Goal: Find specific page/section: Find specific page/section

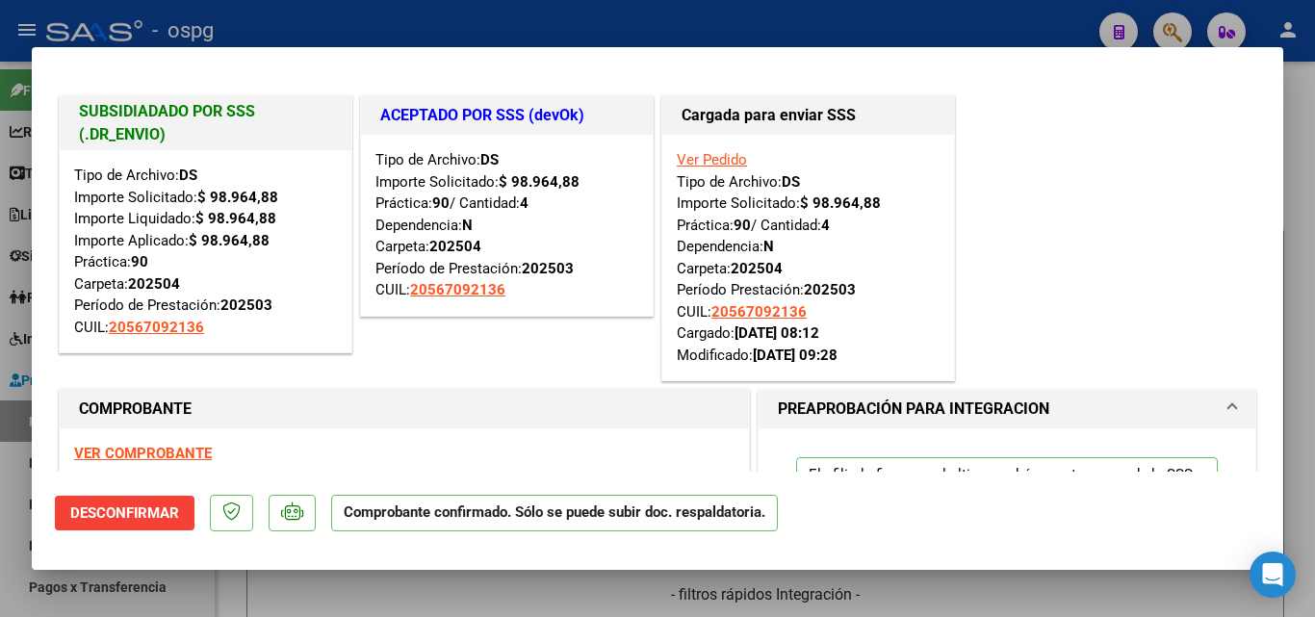
click at [651, 28] on div at bounding box center [657, 308] width 1315 height 617
type input "$ 0,00"
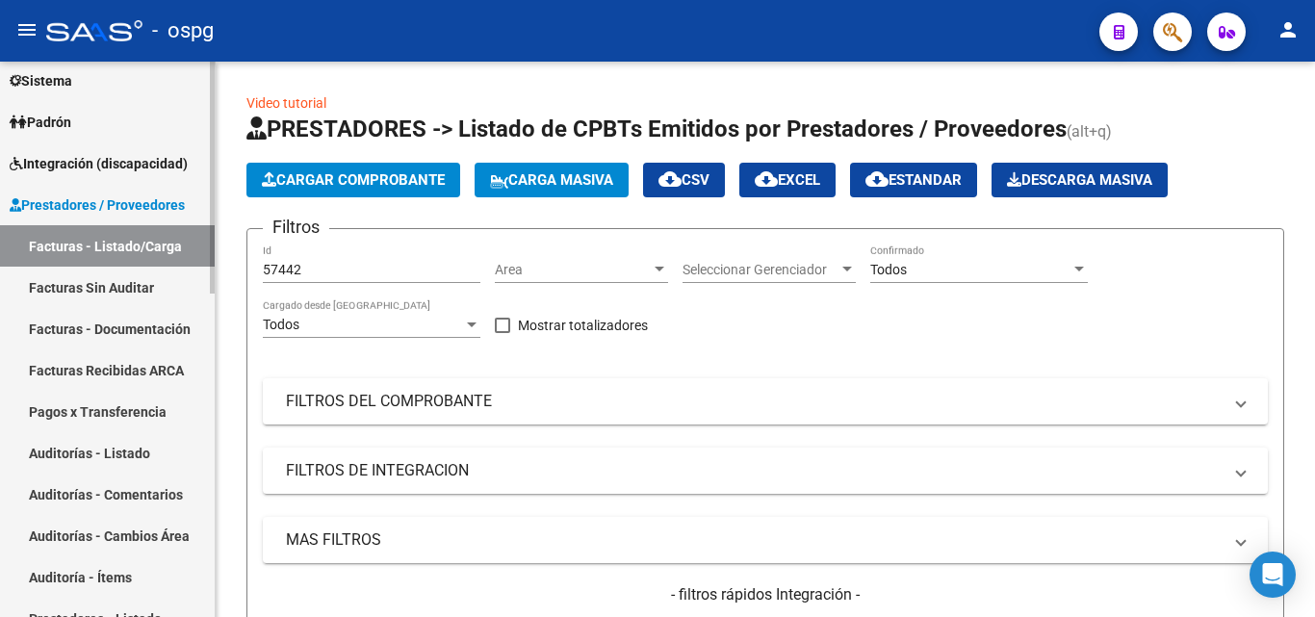
scroll to position [192, 0]
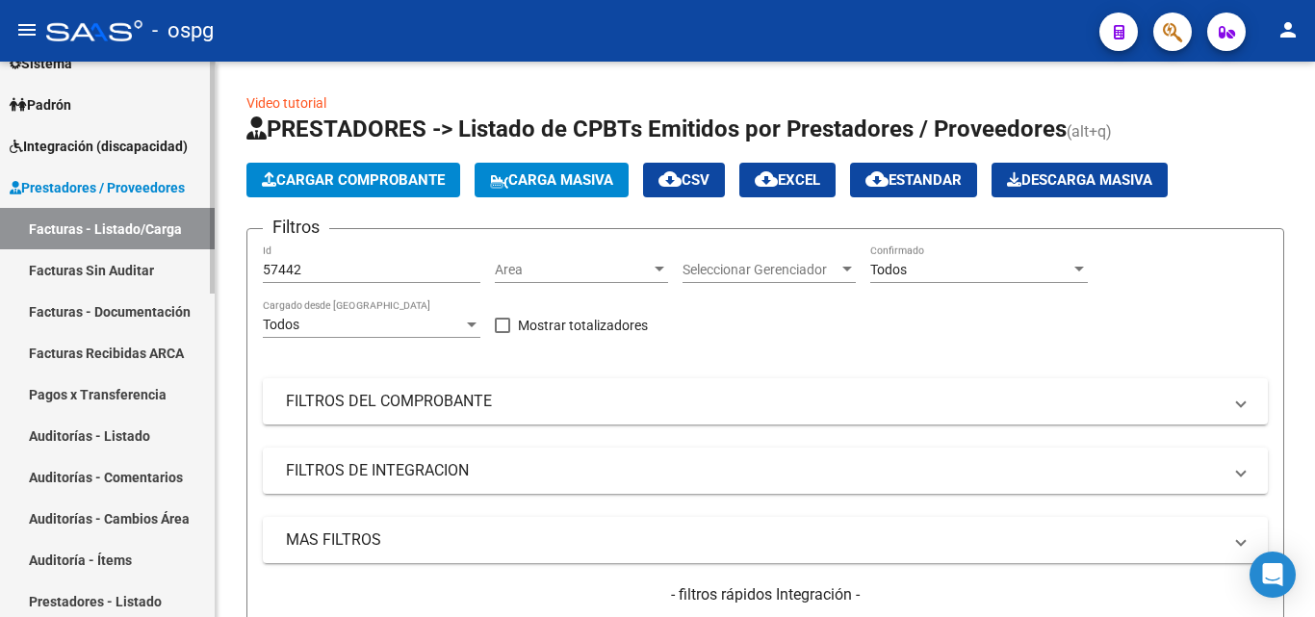
click at [88, 270] on link "Facturas Sin Auditar" at bounding box center [107, 269] width 215 height 41
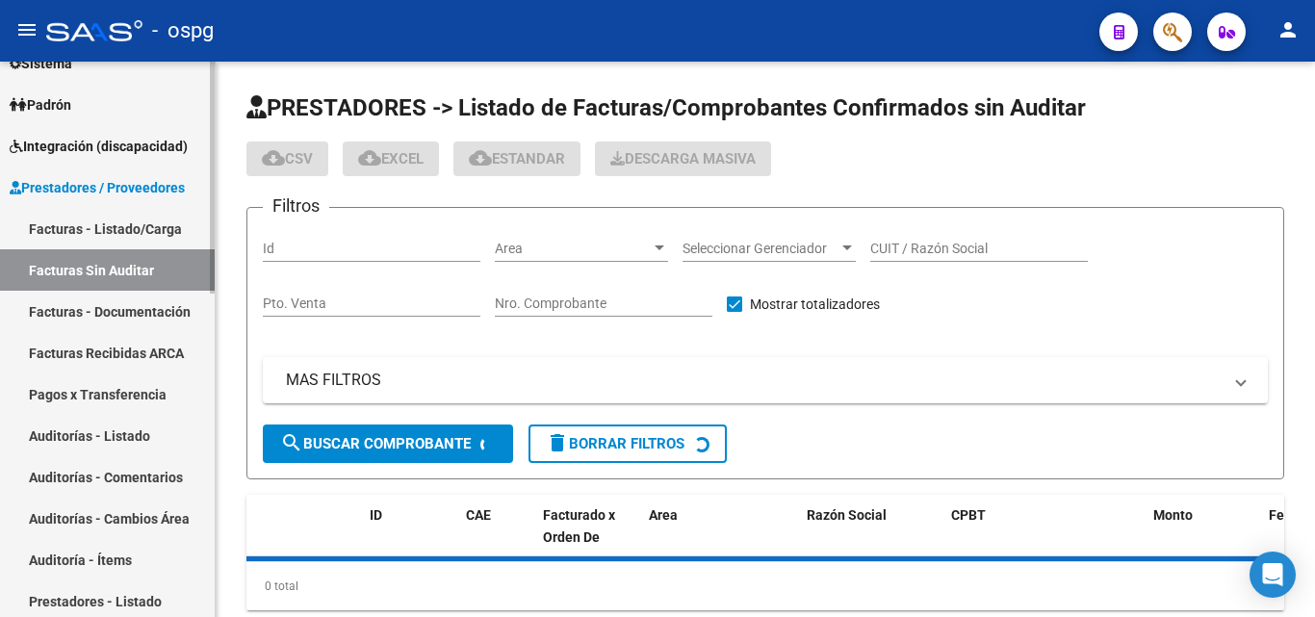
click at [146, 235] on link "Facturas - Listado/Carga" at bounding box center [107, 228] width 215 height 41
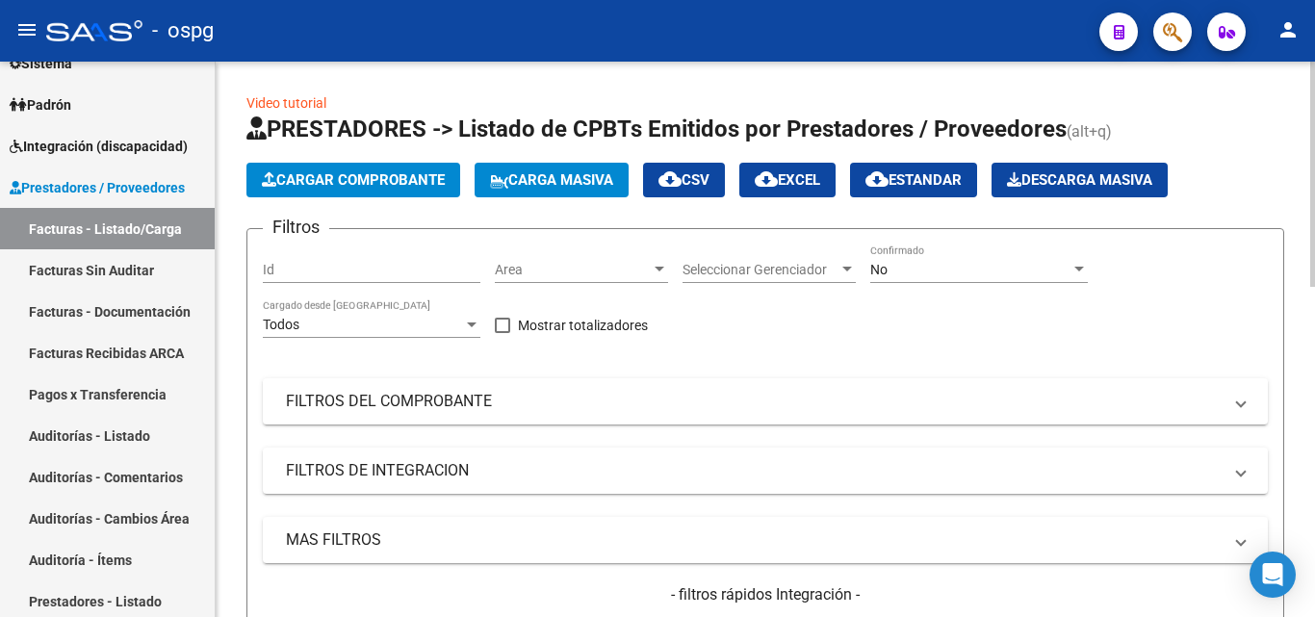
click at [895, 259] on div "No Confirmado" at bounding box center [978, 263] width 217 height 38
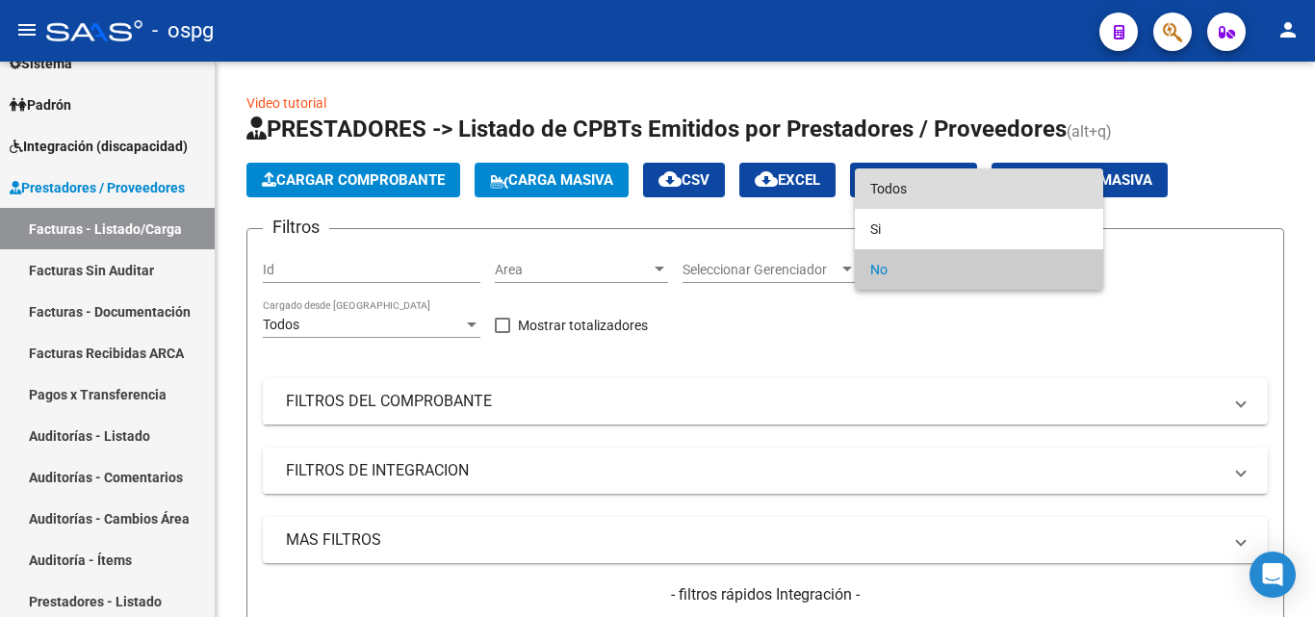
click at [923, 176] on span "Todos" at bounding box center [978, 188] width 217 height 40
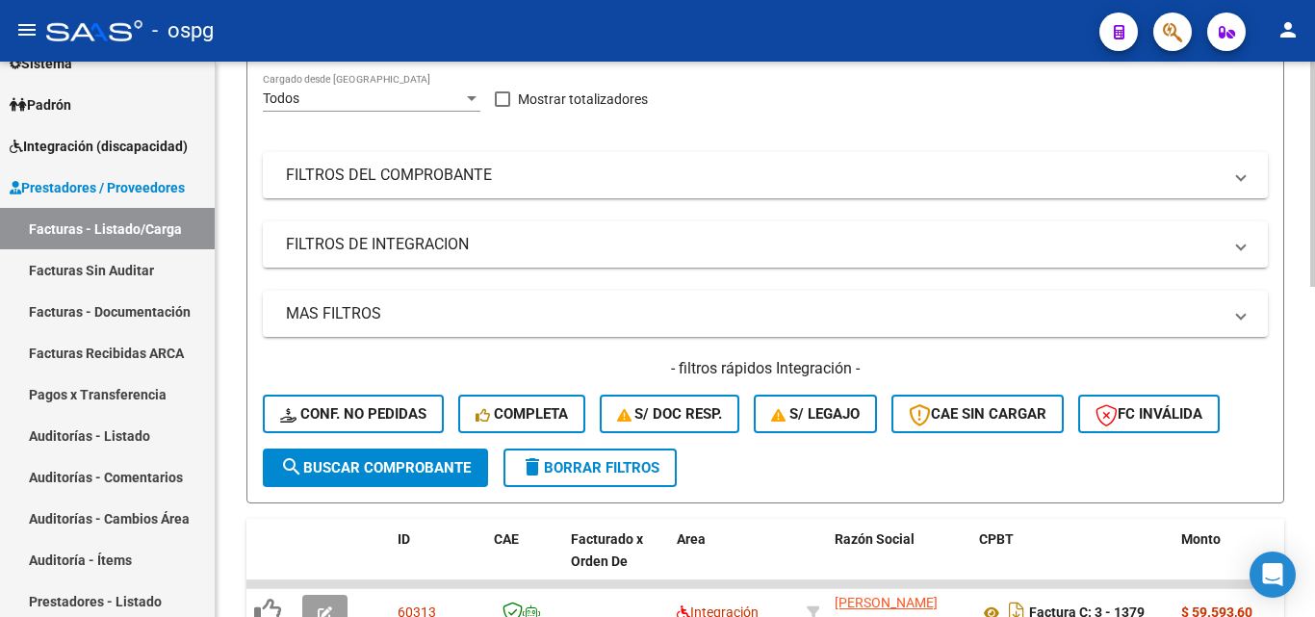
scroll to position [289, 0]
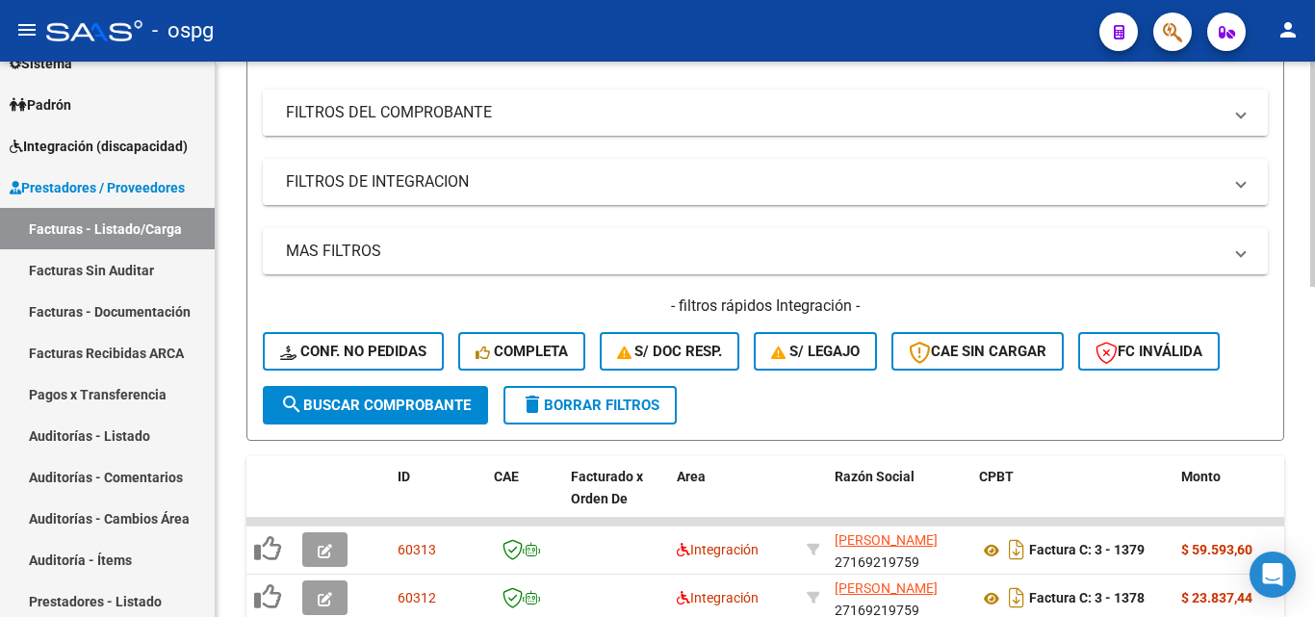
click at [474, 113] on mat-panel-title "FILTROS DEL COMPROBANTE" at bounding box center [753, 112] width 935 height 21
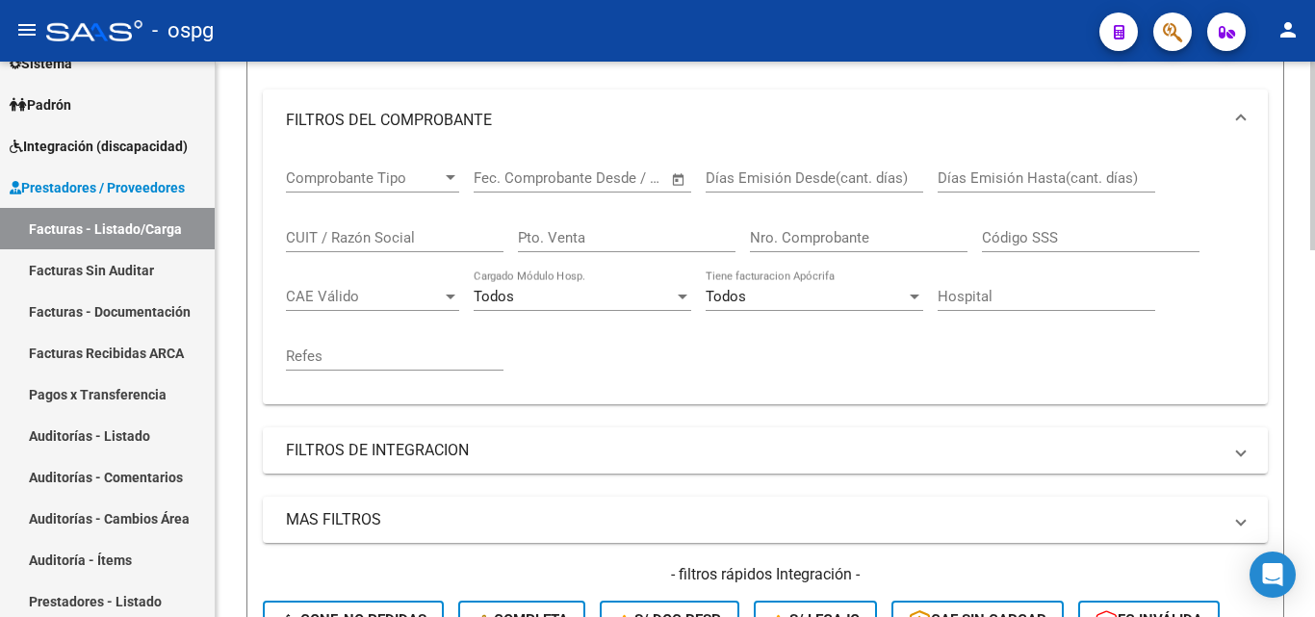
click at [795, 239] on input "Nro. Comprobante" at bounding box center [858, 237] width 217 height 17
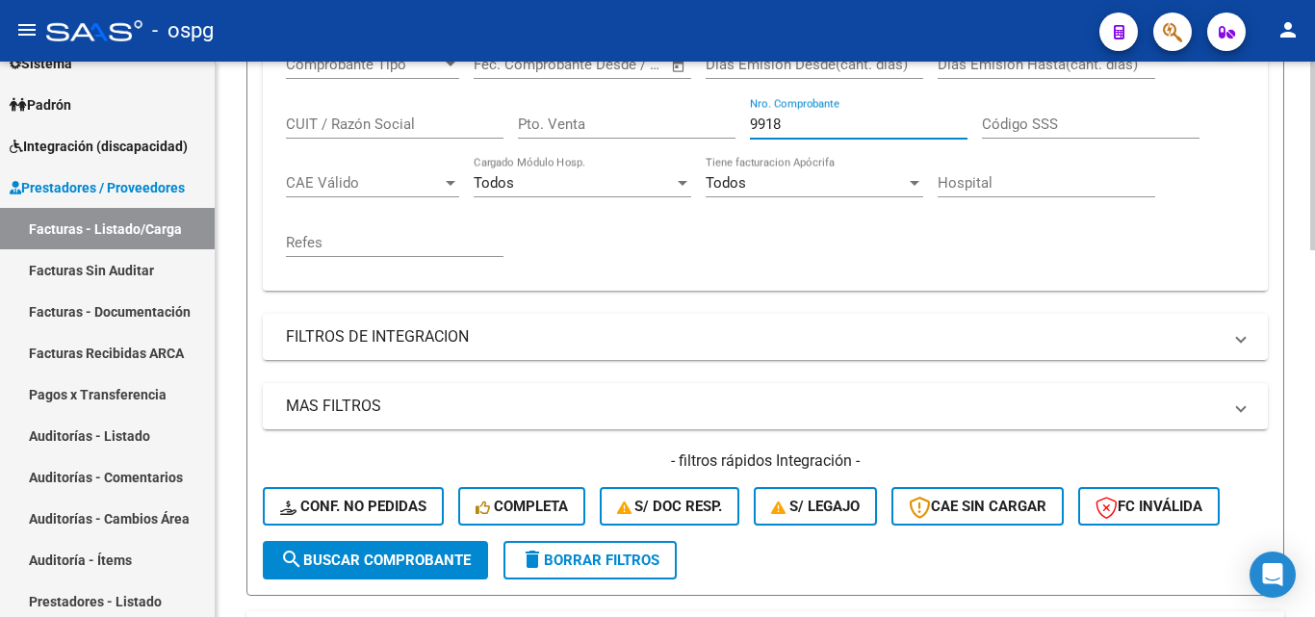
scroll to position [674, 0]
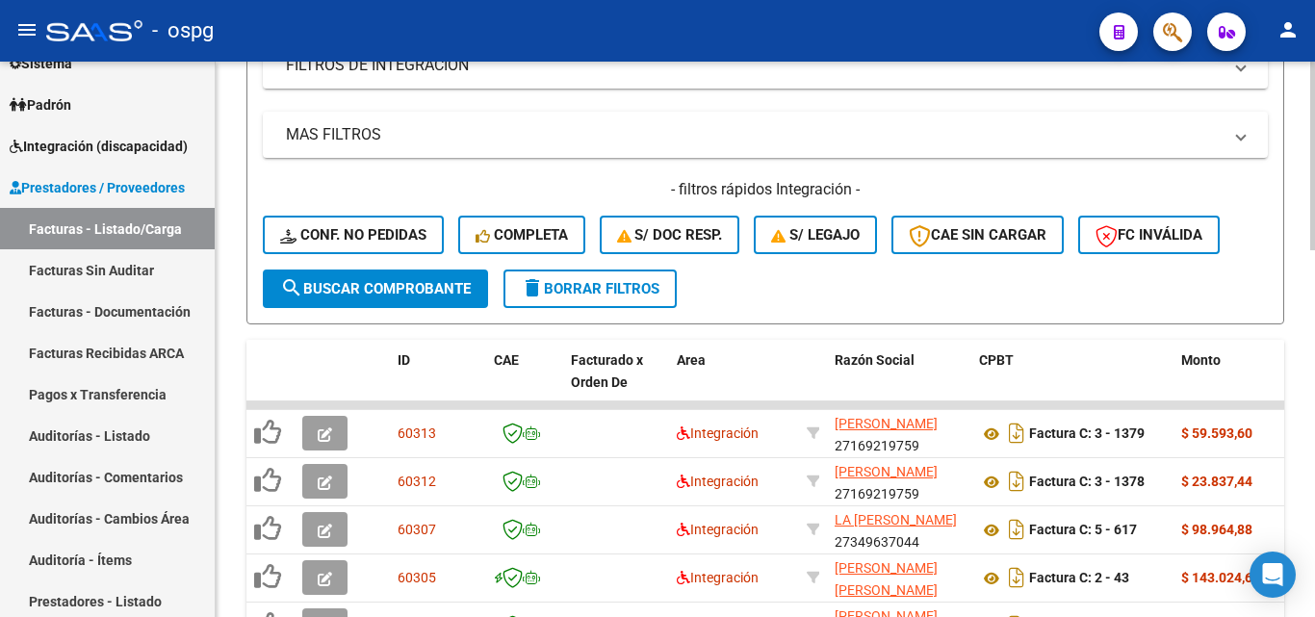
click at [423, 286] on span "search Buscar Comprobante" at bounding box center [375, 288] width 191 height 17
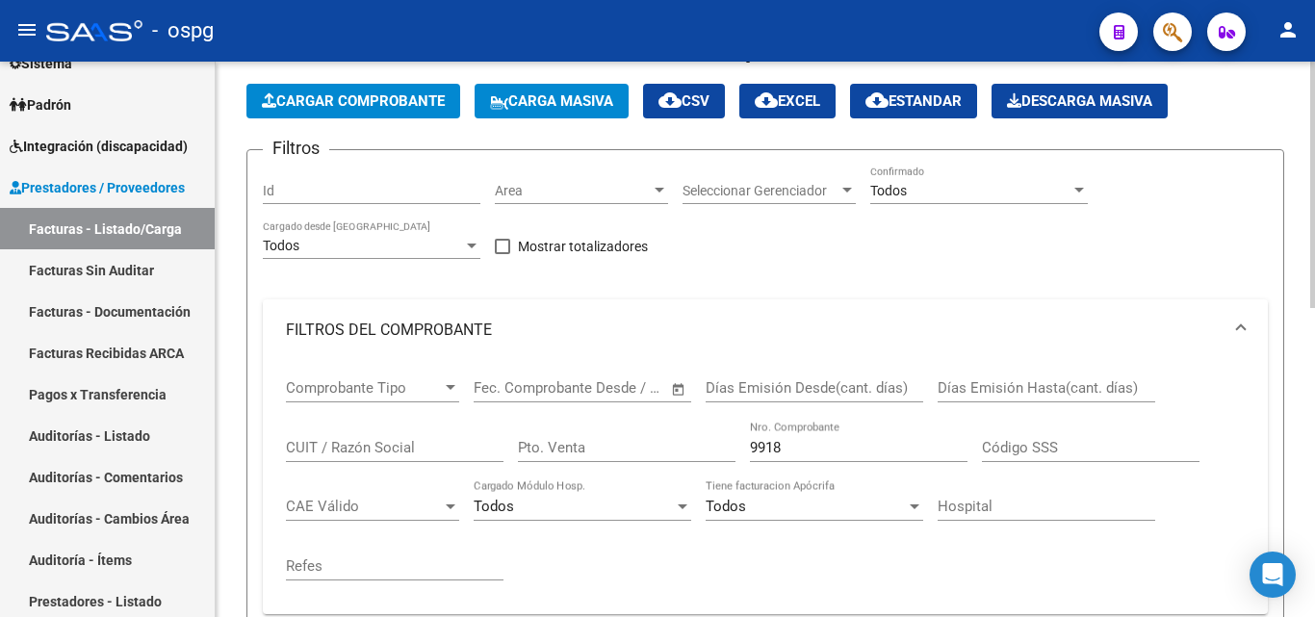
scroll to position [192, 0]
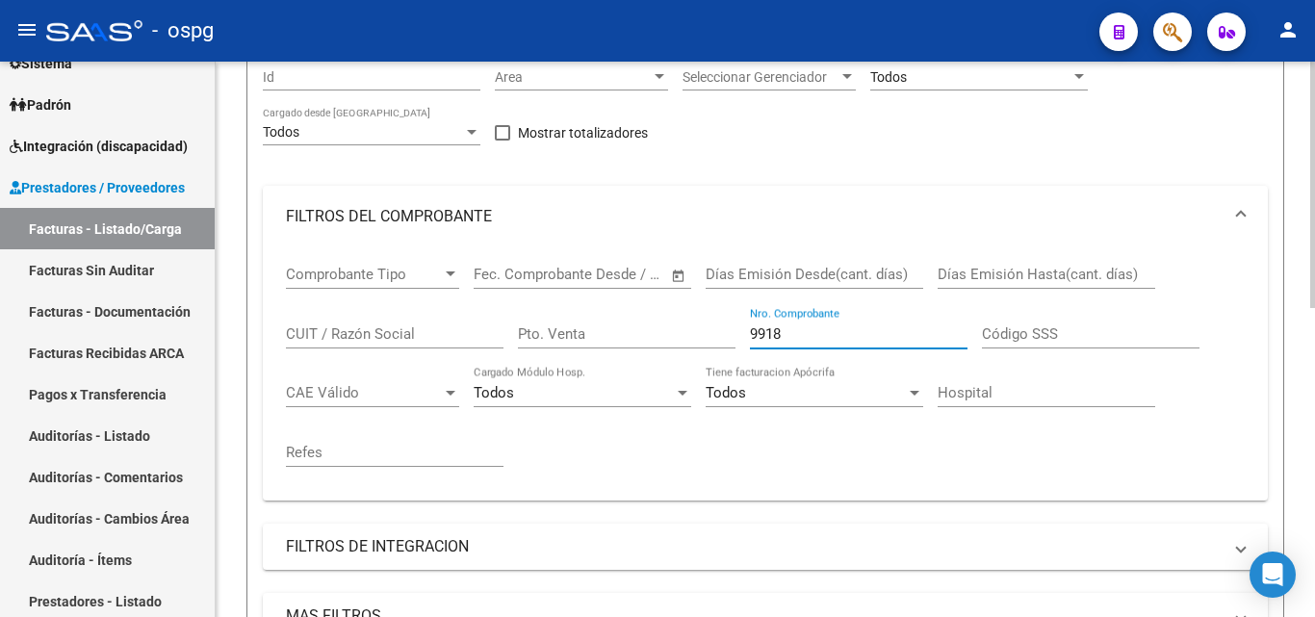
drag, startPoint x: 819, startPoint y: 332, endPoint x: 702, endPoint y: 333, distance: 117.4
click at [702, 333] on div "Comprobante Tipo Comprobante Tipo Start date – End date Fec. Comprobante Desde …" at bounding box center [765, 366] width 958 height 238
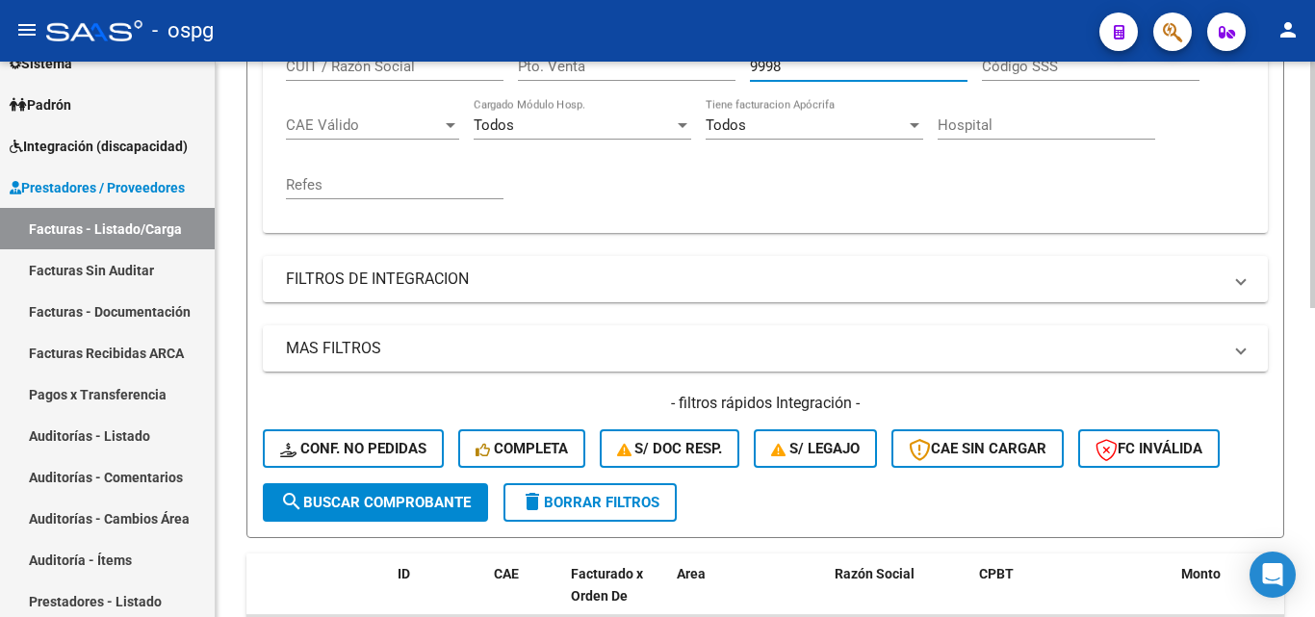
scroll to position [481, 0]
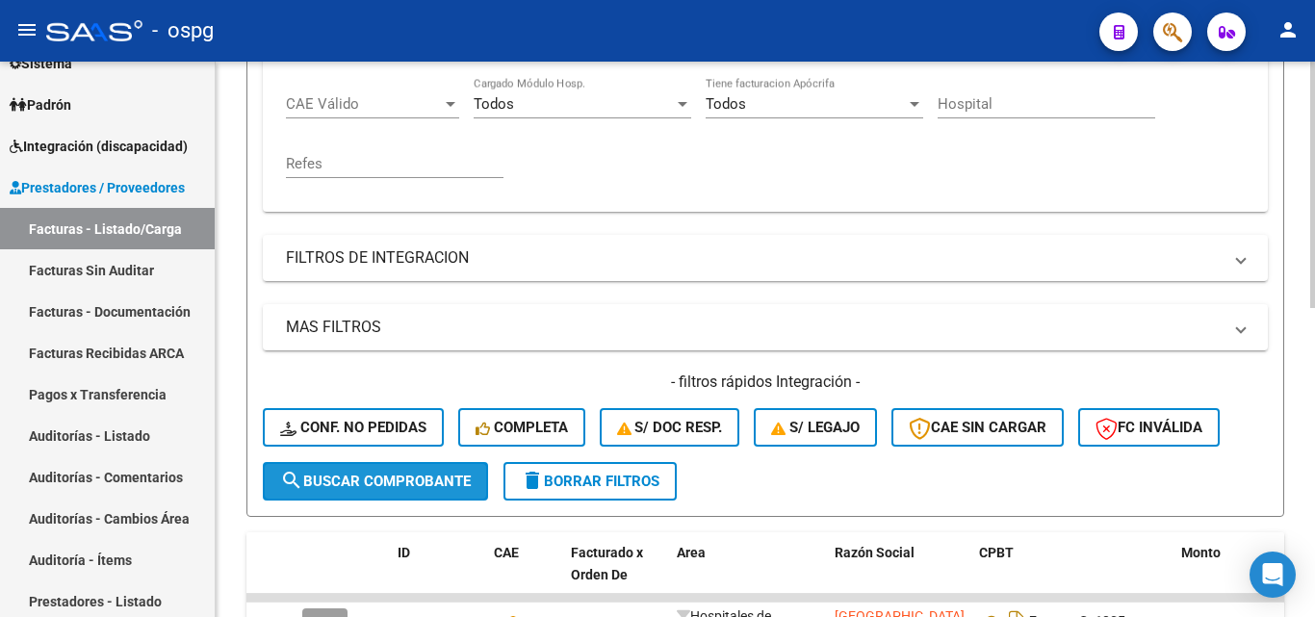
click at [458, 482] on span "search Buscar Comprobante" at bounding box center [375, 480] width 191 height 17
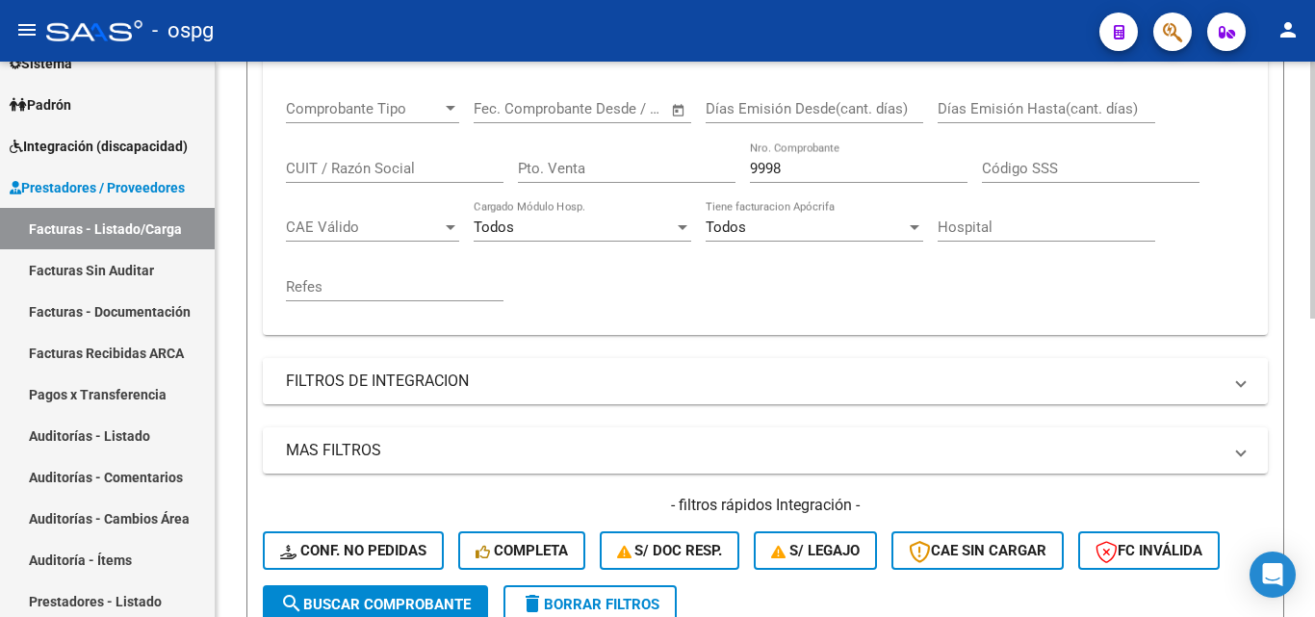
scroll to position [262, 0]
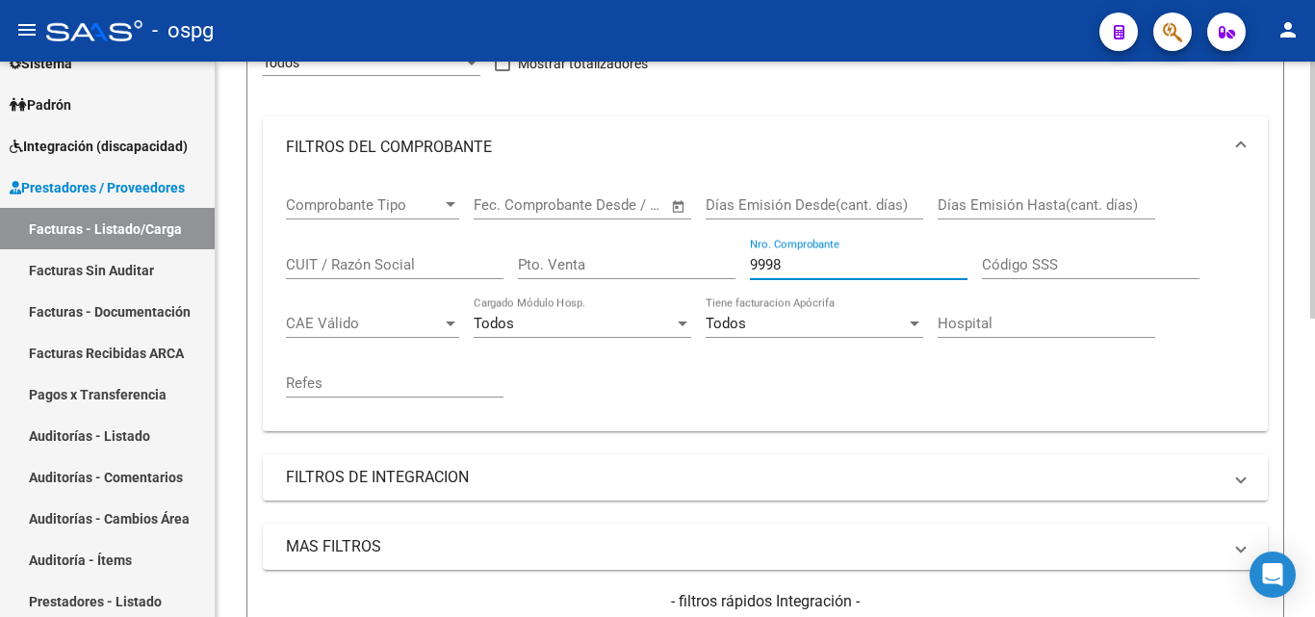
drag, startPoint x: 813, startPoint y: 263, endPoint x: 740, endPoint y: 264, distance: 73.1
click at [740, 264] on div "Comprobante Tipo Comprobante Tipo Start date – End date Fec. Comprobante Desde …" at bounding box center [765, 297] width 958 height 238
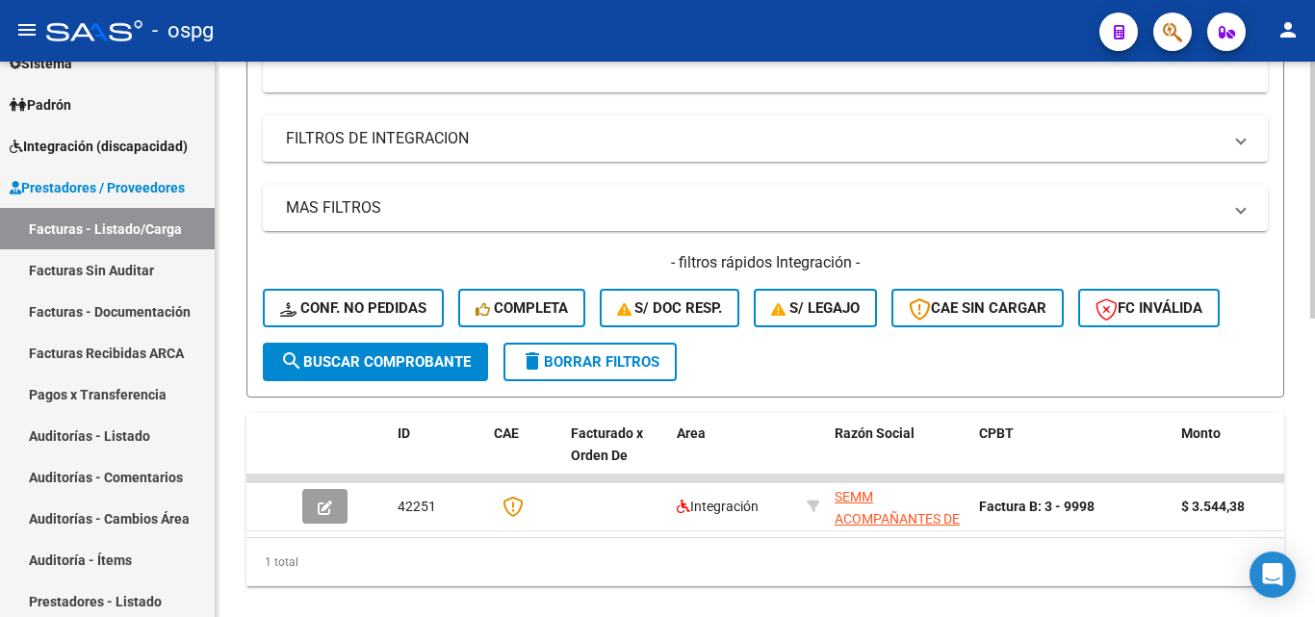
scroll to position [647, 0]
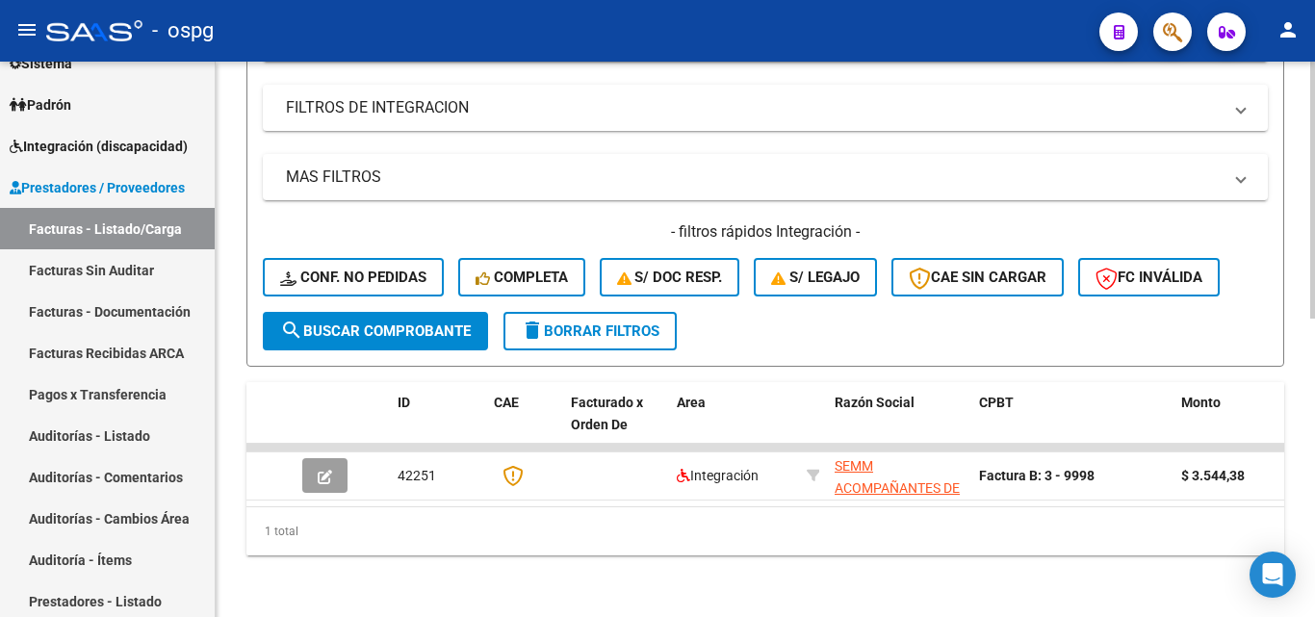
click at [429, 322] on span "search Buscar Comprobante" at bounding box center [375, 330] width 191 height 17
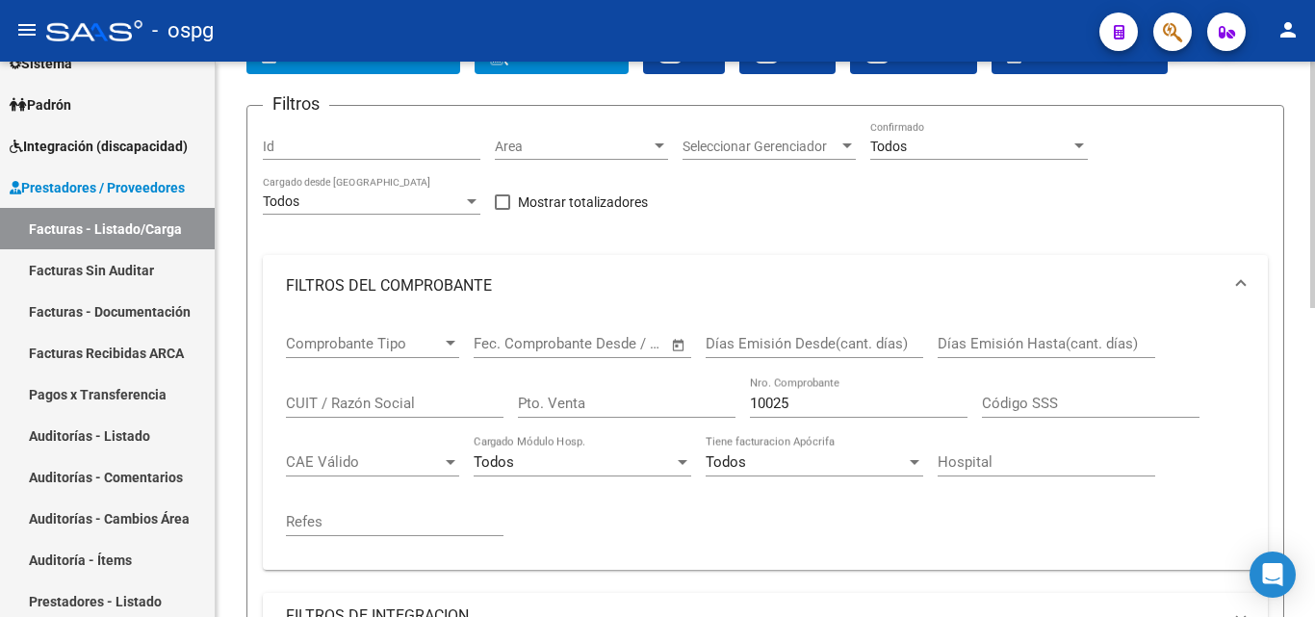
scroll to position [117, 0]
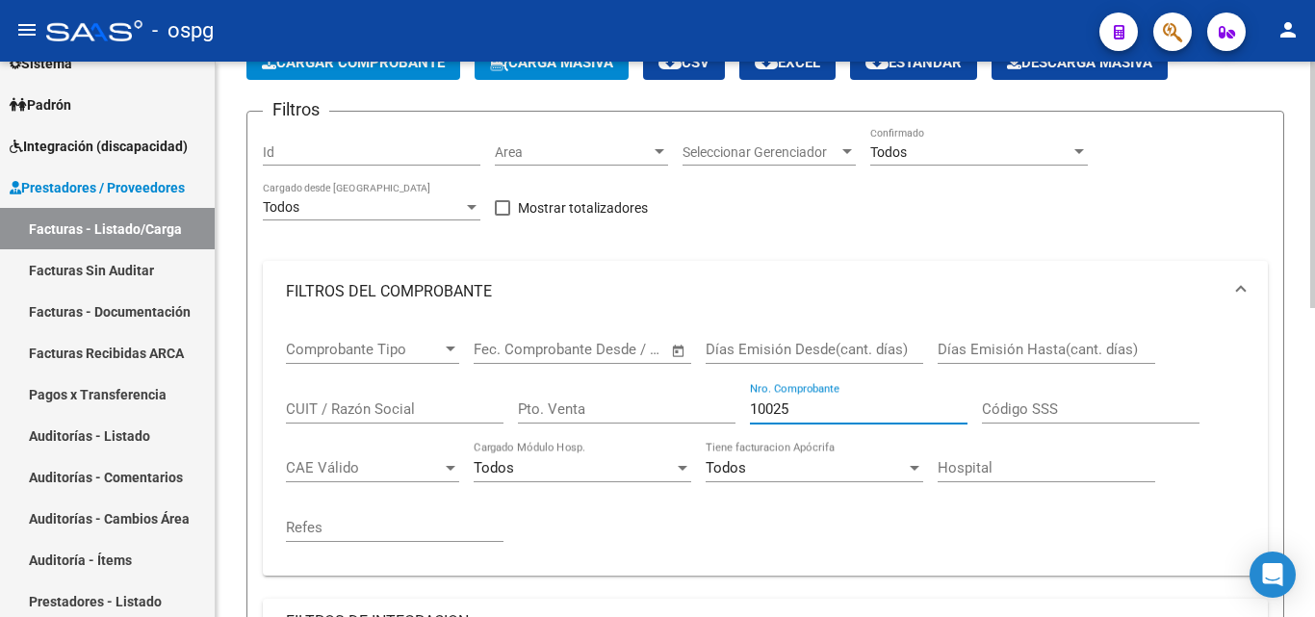
drag, startPoint x: 806, startPoint y: 407, endPoint x: 721, endPoint y: 408, distance: 85.7
click at [721, 408] on div "Comprobante Tipo Comprobante Tipo Start date – End date Fec. Comprobante Desde …" at bounding box center [765, 441] width 958 height 238
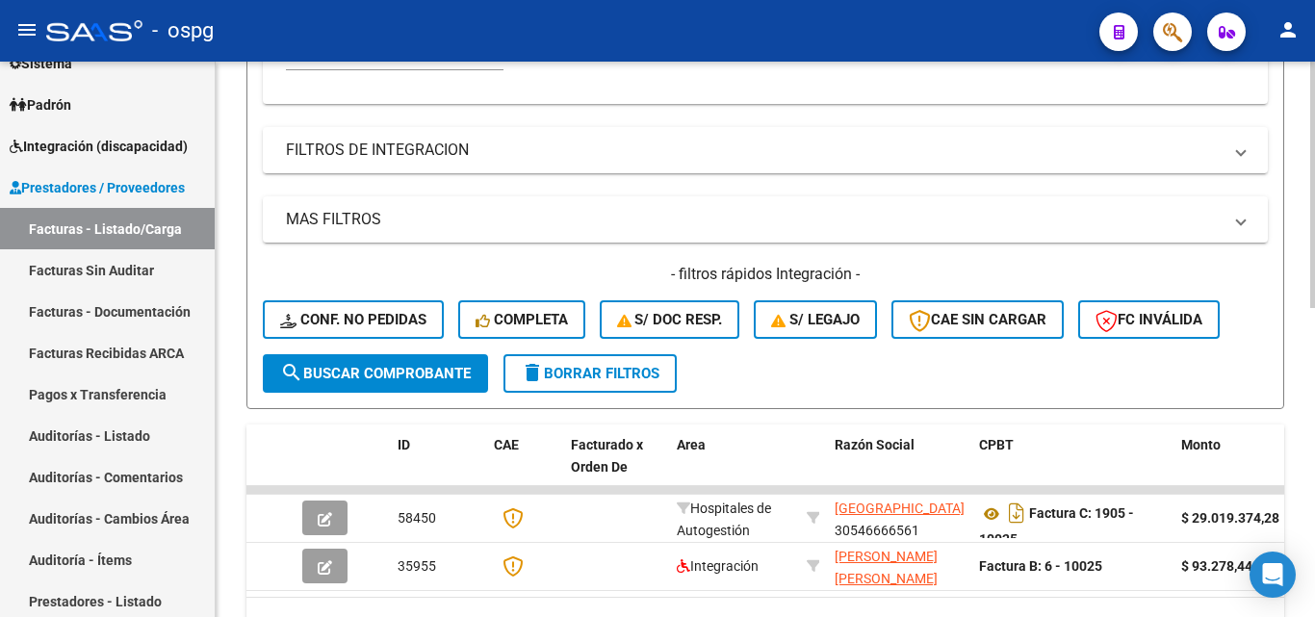
scroll to position [599, 0]
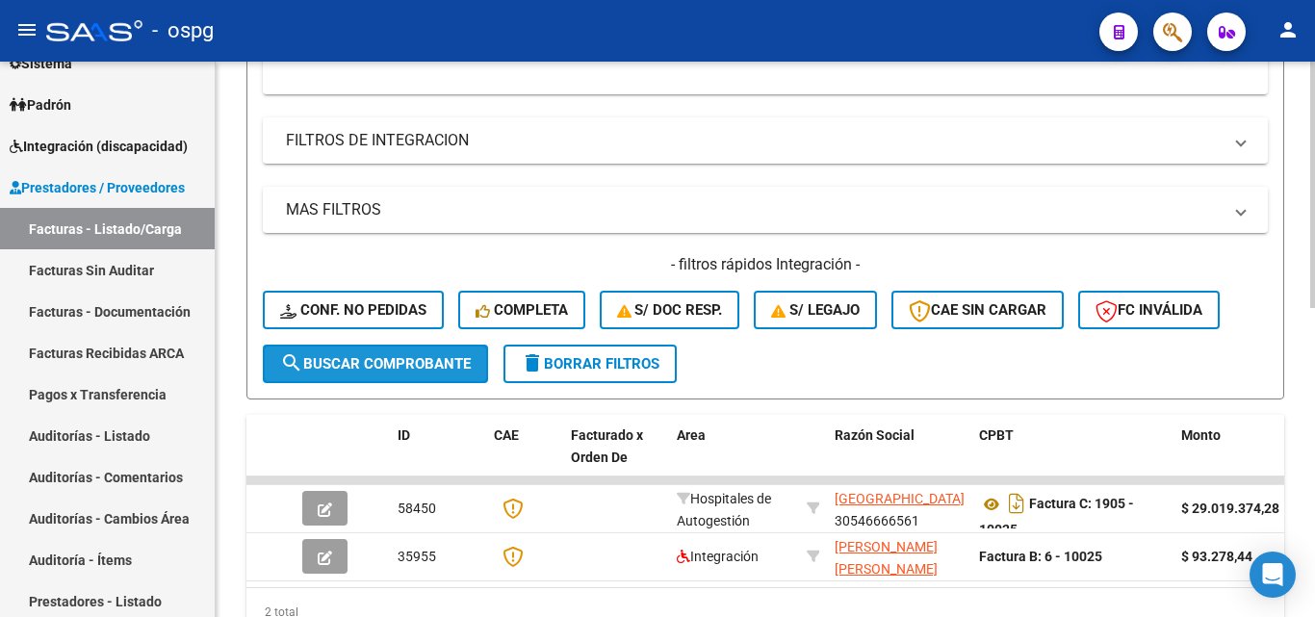
click at [437, 357] on span "search Buscar Comprobante" at bounding box center [375, 363] width 191 height 17
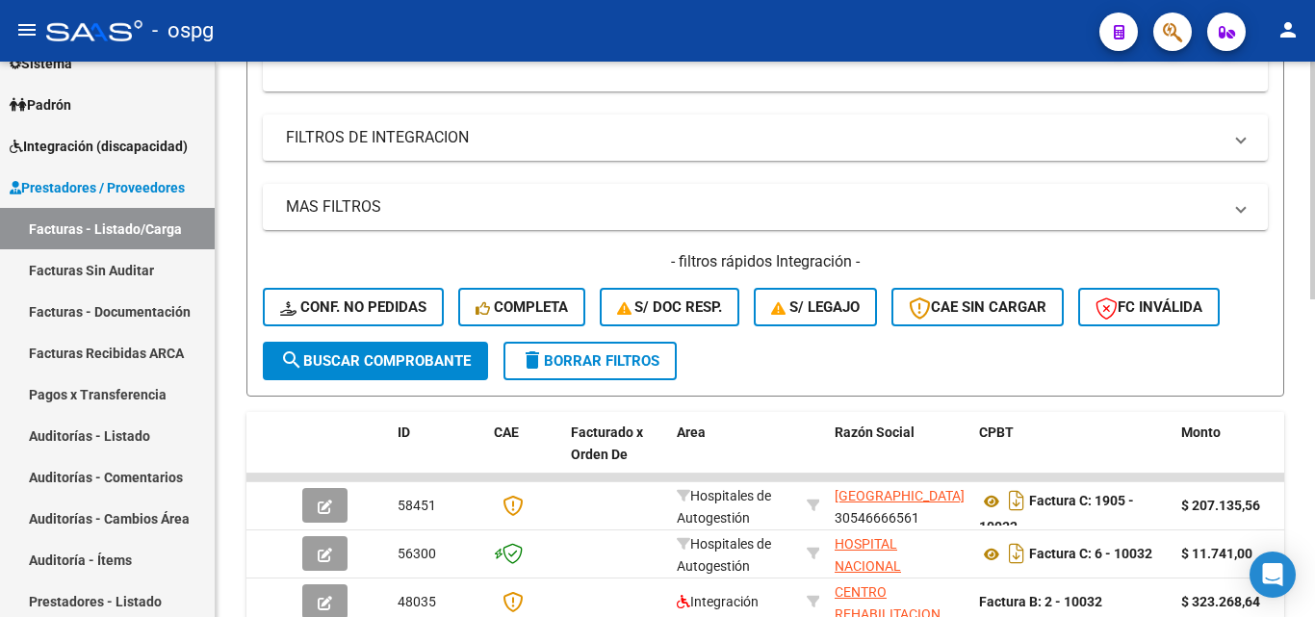
scroll to position [262, 0]
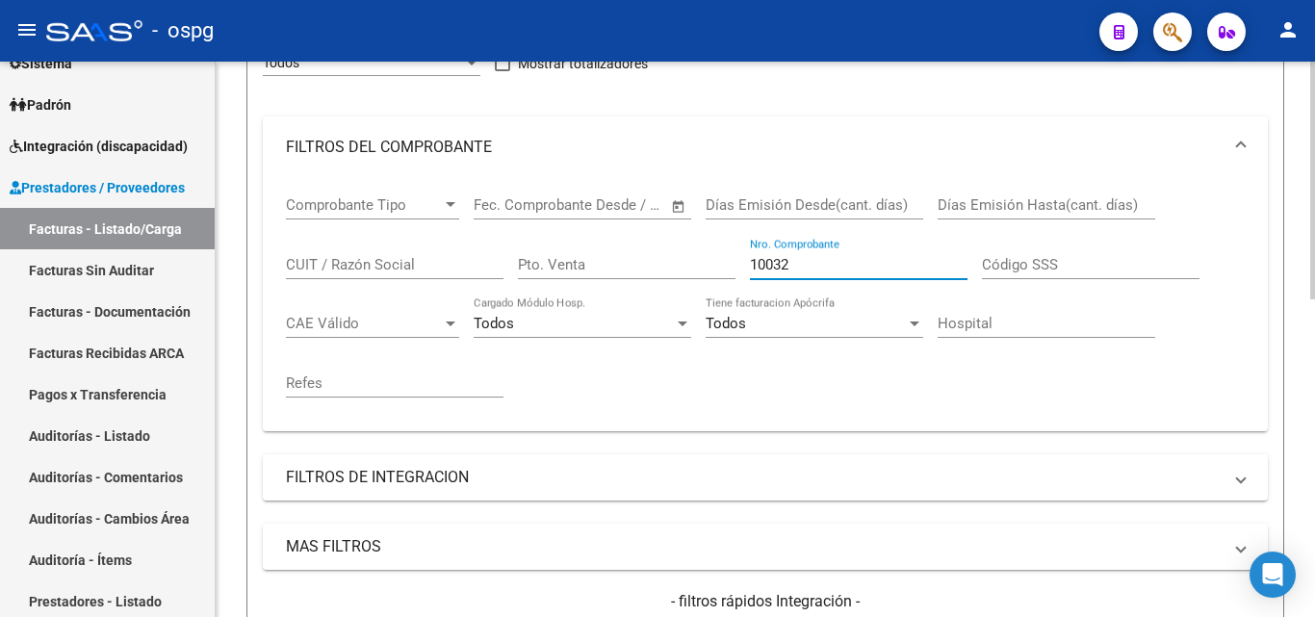
drag, startPoint x: 809, startPoint y: 259, endPoint x: 709, endPoint y: 265, distance: 100.2
click at [709, 265] on div "Comprobante Tipo Comprobante Tipo Start date – End date Fec. Comprobante Desde …" at bounding box center [765, 297] width 958 height 238
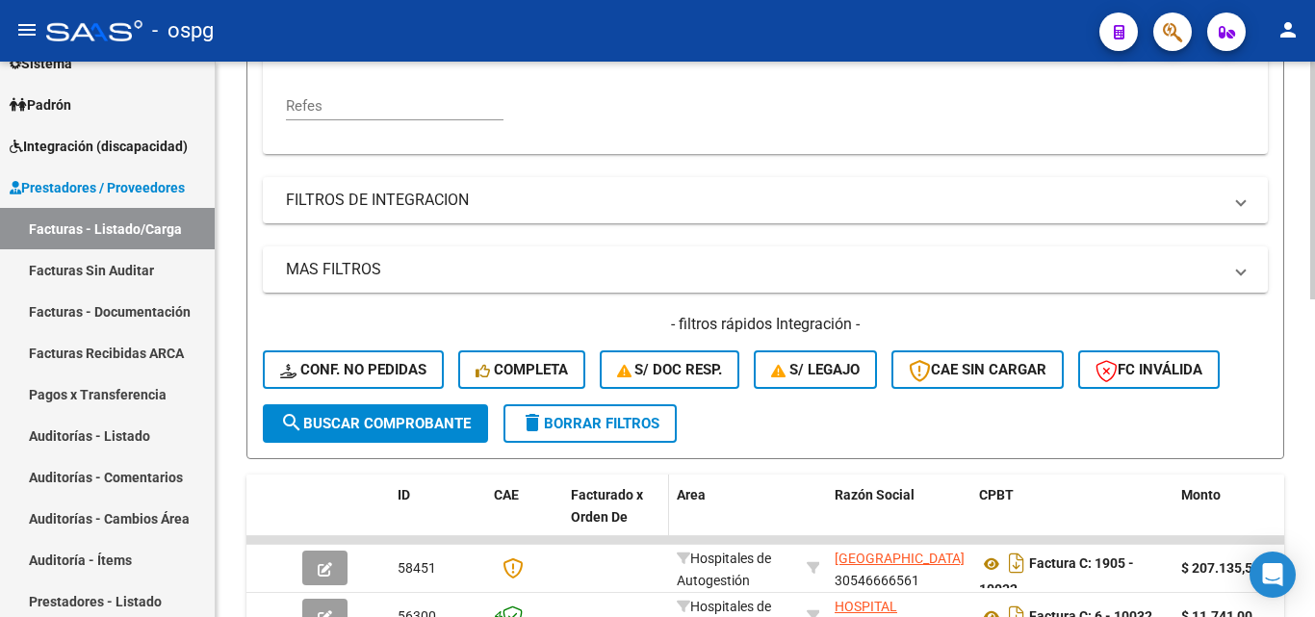
scroll to position [743, 0]
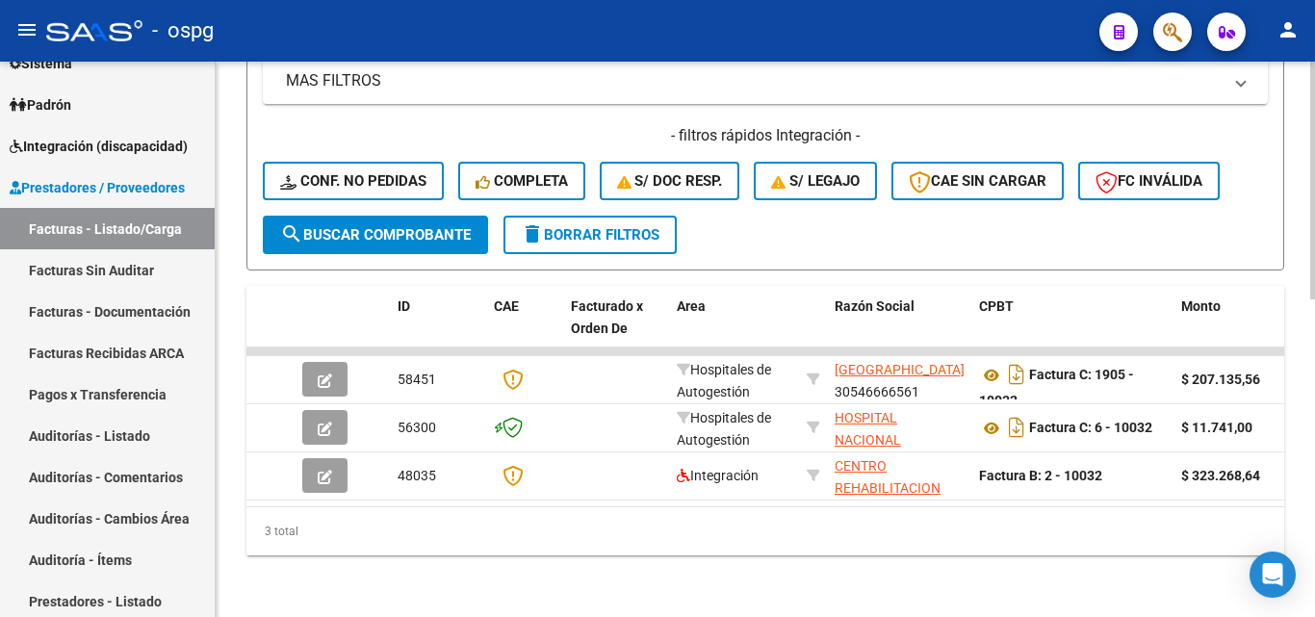
type input "9998"
click at [427, 234] on button "search Buscar Comprobante" at bounding box center [375, 235] width 225 height 38
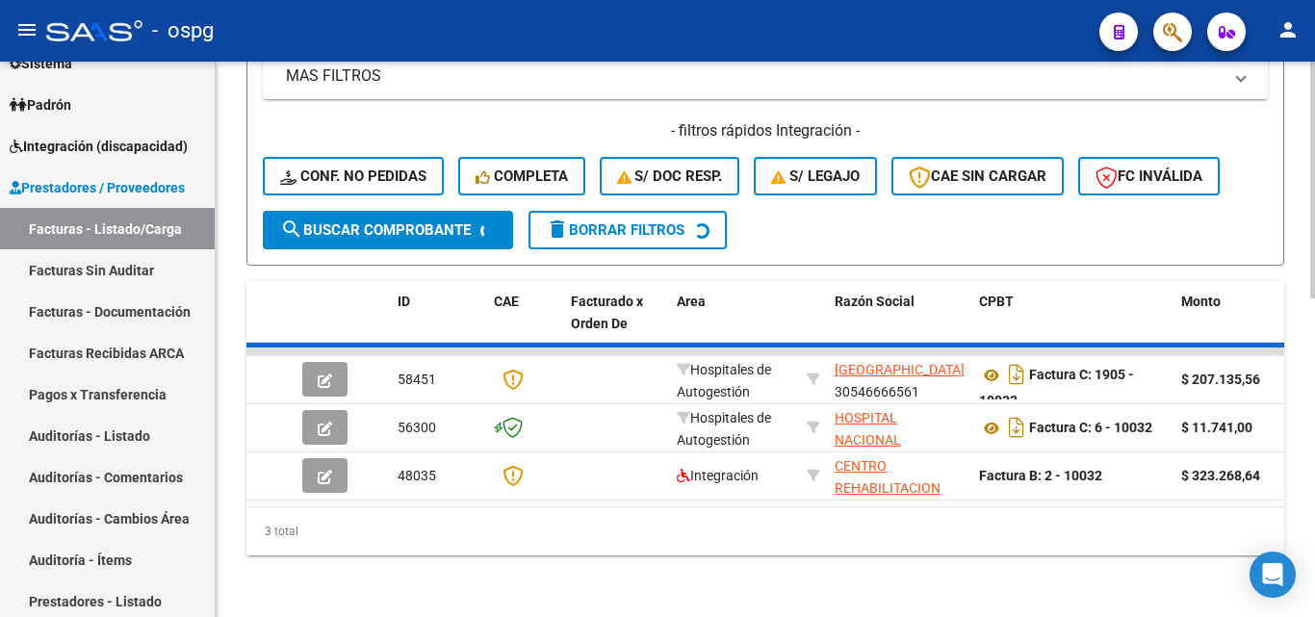
scroll to position [647, 0]
